Goal: Use online tool/utility: Utilize a website feature to perform a specific function

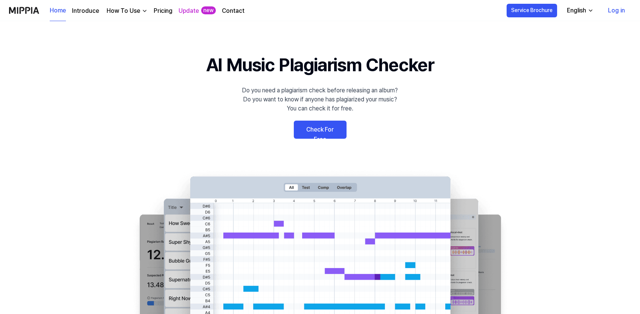
click at [320, 127] on link "Check For Free" at bounding box center [320, 130] width 53 height 18
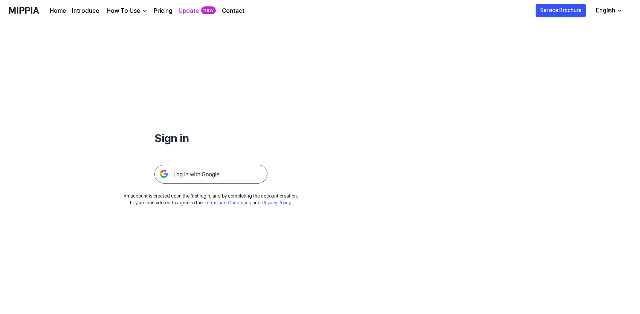
click at [246, 173] on img at bounding box center [210, 174] width 113 height 19
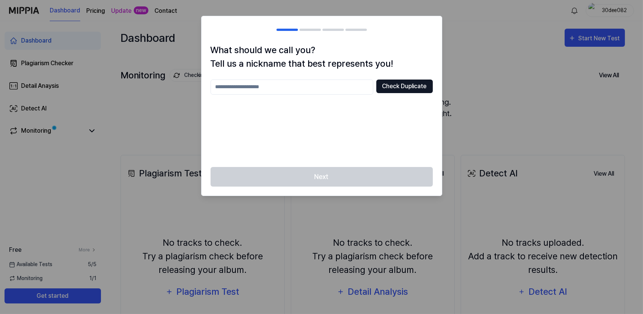
click at [392, 92] on button "Check Duplicate" at bounding box center [404, 86] width 56 height 14
click at [334, 90] on input "text" at bounding box center [292, 86] width 163 height 15
type input "**********"
click at [395, 82] on button "Check Duplicate" at bounding box center [404, 86] width 56 height 14
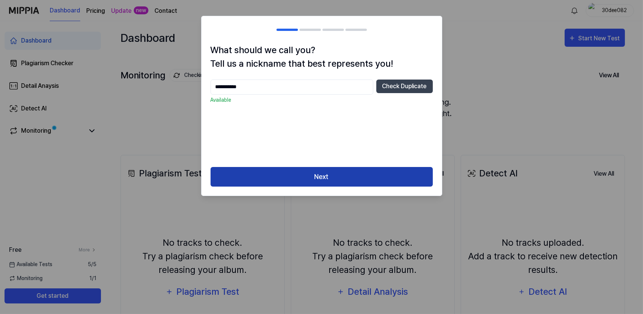
click at [297, 170] on button "Next" at bounding box center [322, 177] width 222 height 20
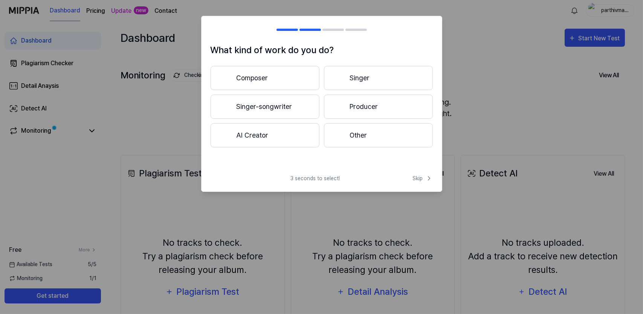
click at [353, 105] on button "Producer" at bounding box center [378, 107] width 109 height 24
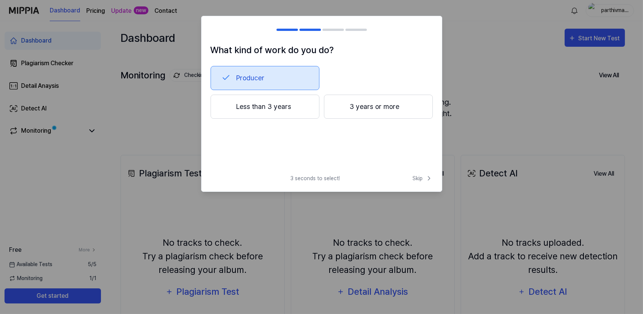
click at [388, 110] on button "3 years or more" at bounding box center [378, 107] width 109 height 24
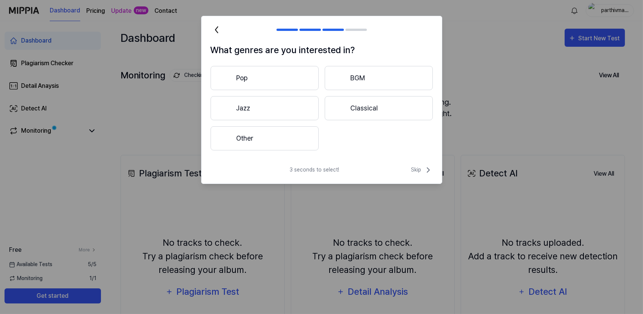
click at [350, 76] on button "BGM" at bounding box center [379, 78] width 108 height 24
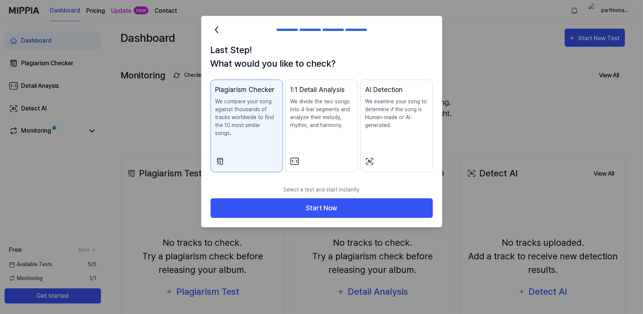
click at [387, 148] on button "AI Detection We examine your song to determine if the song is Human-made or AI-…" at bounding box center [396, 125] width 73 height 93
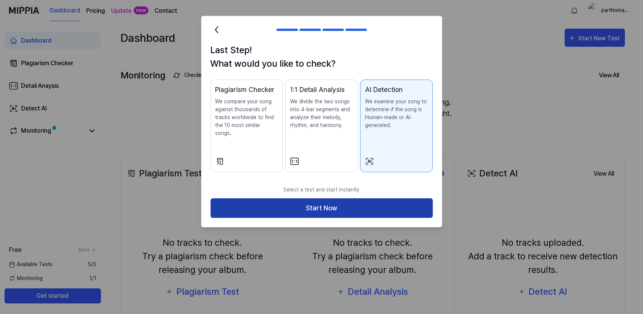
click at [351, 203] on button "Start Now" at bounding box center [322, 208] width 222 height 20
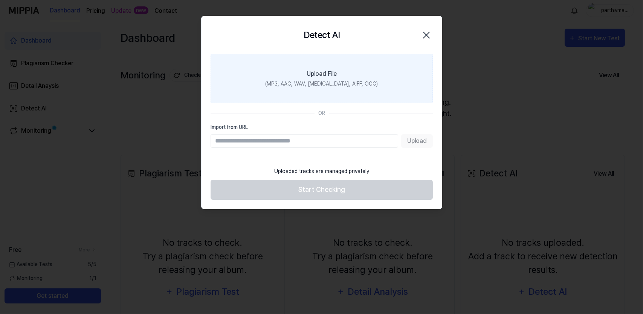
click at [322, 77] on div "Upload File" at bounding box center [322, 73] width 30 height 9
click at [0, 0] on input "Upload File (MP3, AAC, WAV, [MEDICAL_DATA], AIFF, OGG)" at bounding box center [0, 0] width 0 height 0
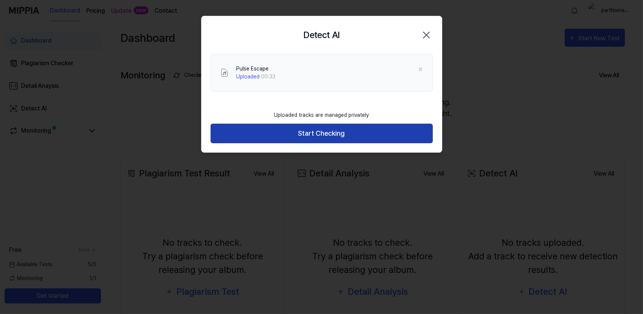
click at [292, 131] on button "Start Checking" at bounding box center [322, 134] width 222 height 20
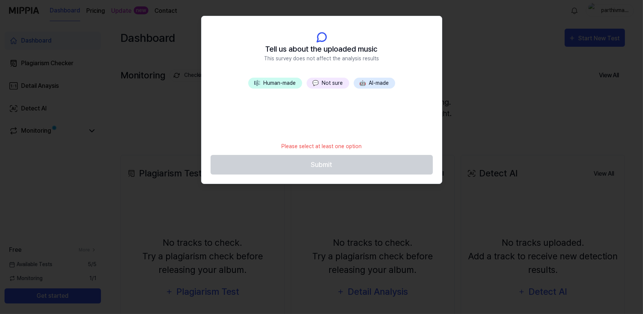
click at [330, 83] on button "💬 Not sure" at bounding box center [328, 83] width 43 height 11
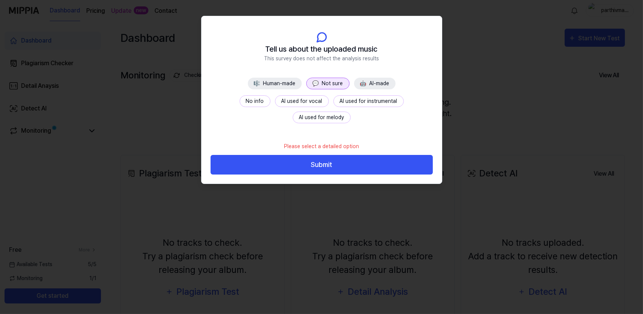
click at [363, 82] on span "🤖" at bounding box center [363, 83] width 6 height 6
click at [259, 104] on button "Fully AI-made" at bounding box center [254, 101] width 45 height 12
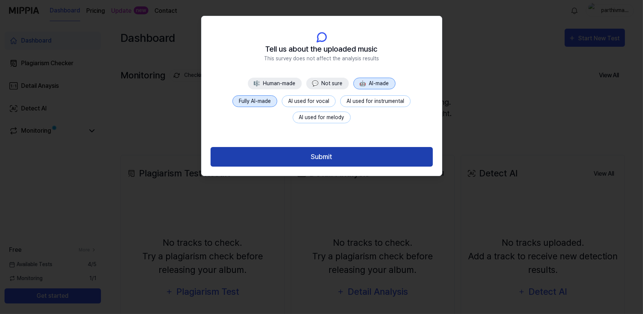
click at [290, 159] on button "Submit" at bounding box center [322, 157] width 222 height 20
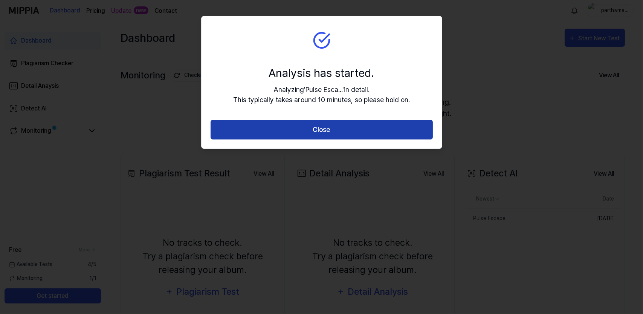
click at [384, 138] on button "Close" at bounding box center [322, 130] width 222 height 20
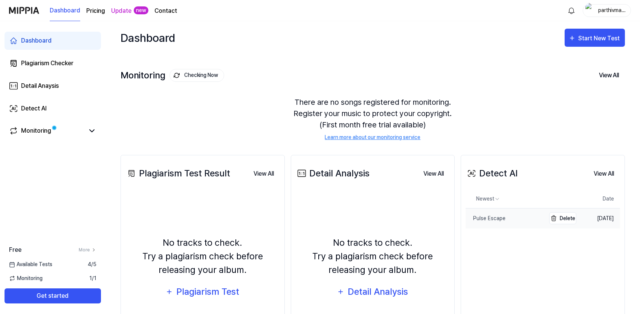
click at [491, 222] on link "Pulse Escape" at bounding box center [506, 218] width 80 height 20
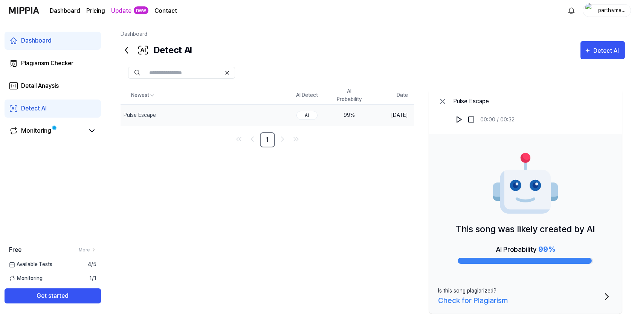
click at [460, 298] on div "Check for Plagiarism" at bounding box center [473, 300] width 70 height 11
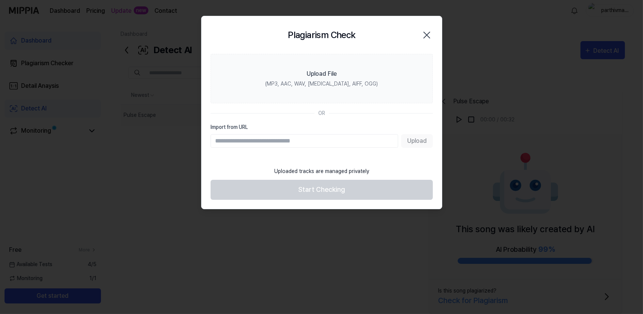
click at [419, 229] on div at bounding box center [321, 157] width 643 height 314
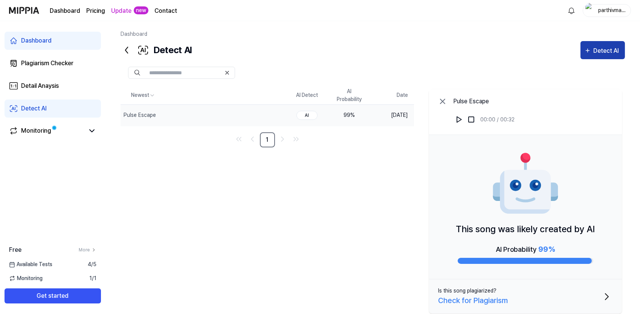
click at [600, 58] on button "Detect AI" at bounding box center [602, 50] width 44 height 18
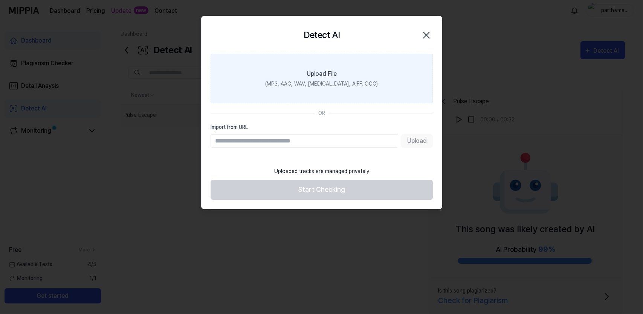
click at [244, 77] on label "Upload File (MP3, AAC, WAV, [MEDICAL_DATA], AIFF, OGG)" at bounding box center [322, 78] width 222 height 49
click at [0, 0] on input "Upload File (MP3, AAC, WAV, [MEDICAL_DATA], AIFF, OGG)" at bounding box center [0, 0] width 0 height 0
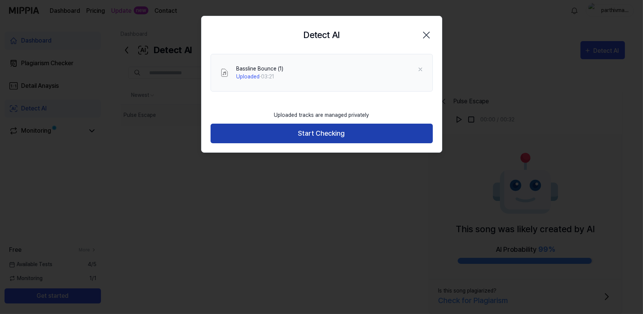
click at [261, 134] on button "Start Checking" at bounding box center [322, 134] width 222 height 20
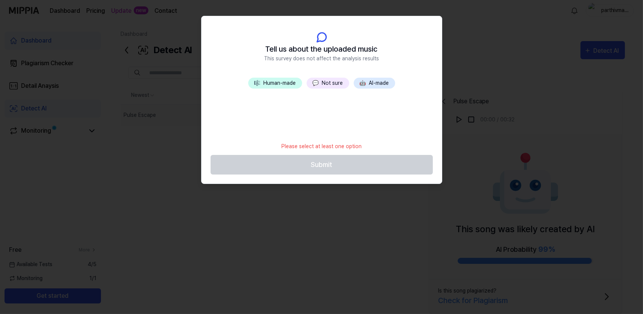
click at [323, 83] on button "💬 Not sure" at bounding box center [328, 83] width 43 height 11
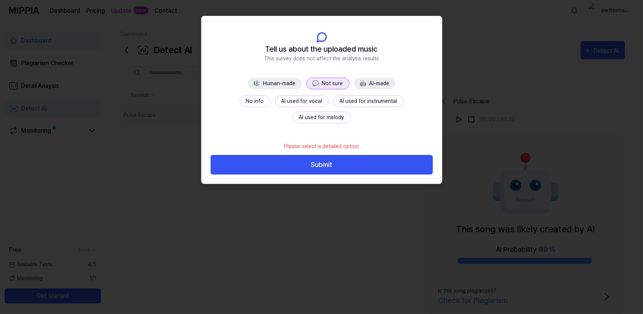
click at [251, 99] on button "No info" at bounding box center [255, 101] width 31 height 12
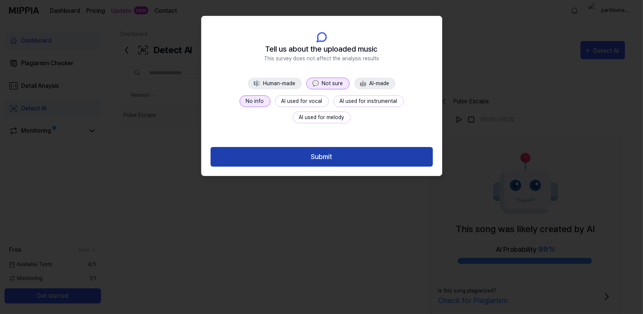
click at [287, 158] on button "Submit" at bounding box center [322, 157] width 222 height 20
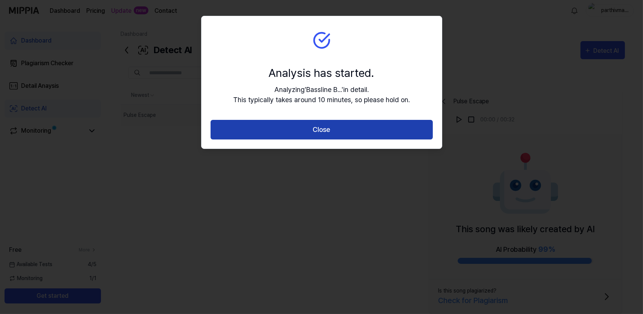
click at [267, 122] on button "Close" at bounding box center [322, 130] width 222 height 20
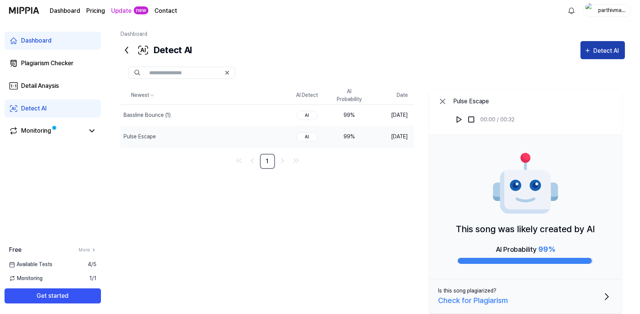
click at [610, 50] on div "Detect AI" at bounding box center [607, 51] width 28 height 10
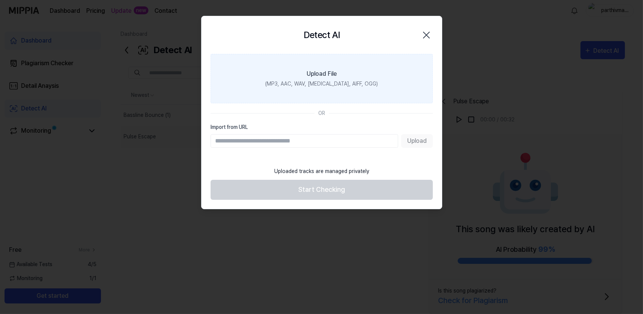
click at [392, 90] on label "Upload File (MP3, AAC, WAV, [MEDICAL_DATA], AIFF, OGG)" at bounding box center [322, 78] width 222 height 49
click at [0, 0] on input "Upload File (MP3, AAC, WAV, [MEDICAL_DATA], AIFF, OGG)" at bounding box center [0, 0] width 0 height 0
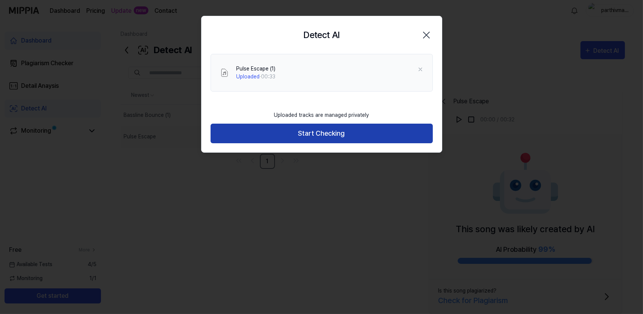
click at [310, 133] on button "Start Checking" at bounding box center [322, 134] width 222 height 20
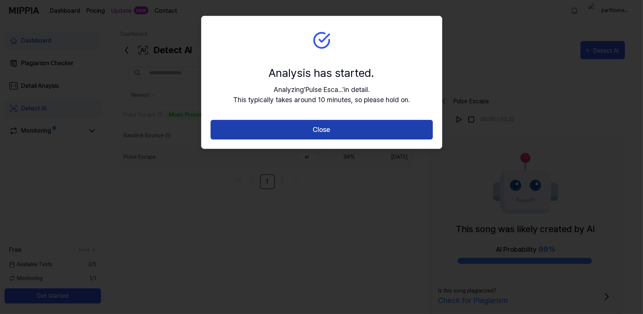
click at [277, 125] on button "Close" at bounding box center [322, 130] width 222 height 20
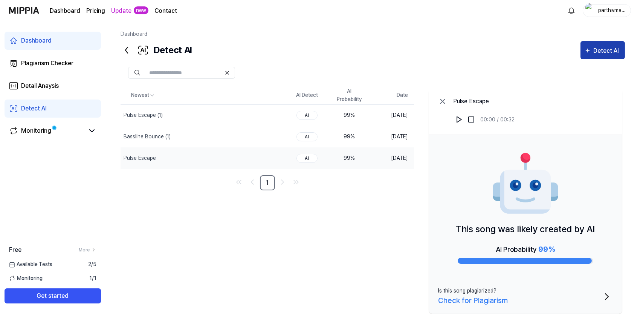
click at [595, 56] on button "Detect AI" at bounding box center [602, 50] width 44 height 18
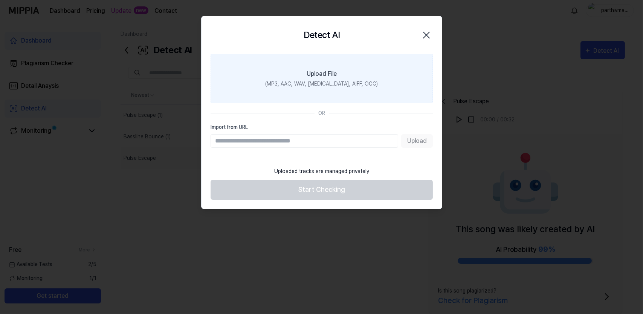
click at [321, 87] on div "(MP3, AAC, WAV, [MEDICAL_DATA], AIFF, OGG)" at bounding box center [321, 84] width 113 height 8
click at [0, 0] on input "Upload File (MP3, AAC, WAV, [MEDICAL_DATA], AIFF, OGG)" at bounding box center [0, 0] width 0 height 0
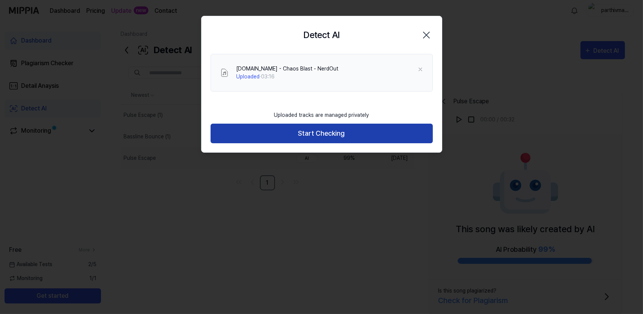
click at [285, 135] on button "Start Checking" at bounding box center [322, 134] width 222 height 20
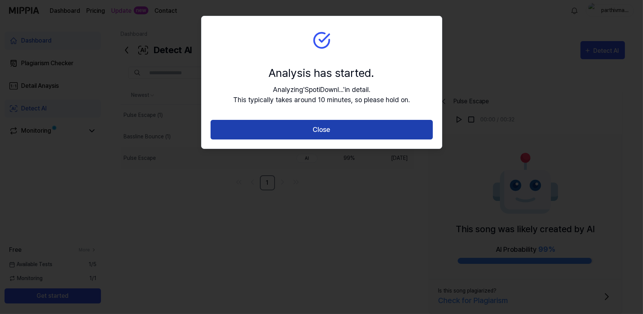
click at [307, 132] on button "Close" at bounding box center [322, 130] width 222 height 20
